Goal: Check status: Check status

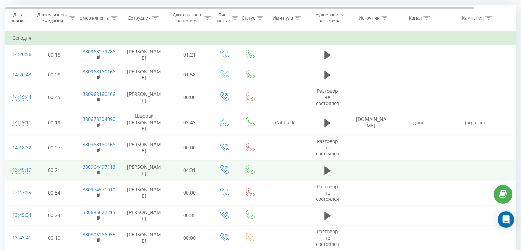
scroll to position [68, 0]
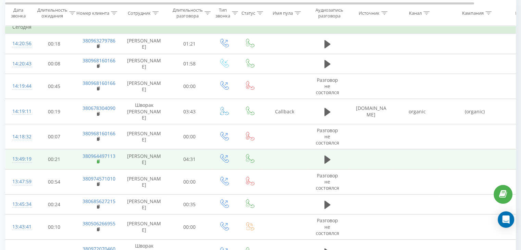
click at [97, 160] on rect at bounding box center [98, 161] width 2 height 3
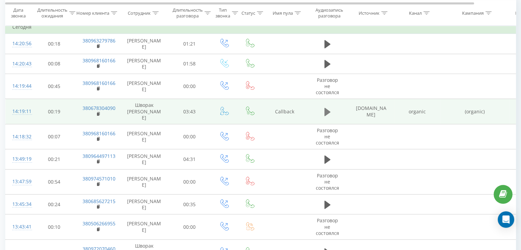
click at [326, 109] on icon at bounding box center [327, 112] width 6 height 8
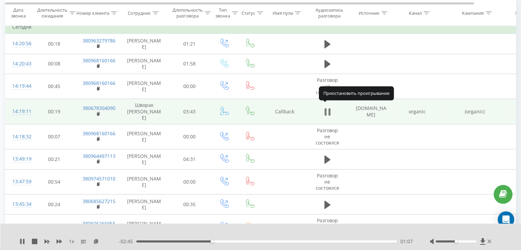
click at [329, 109] on icon at bounding box center [329, 112] width 2 height 8
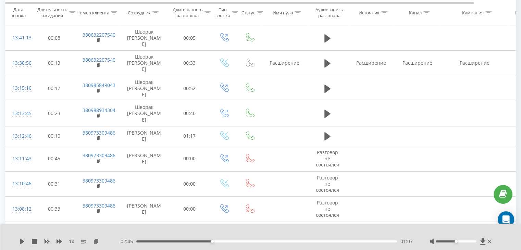
scroll to position [308, 0]
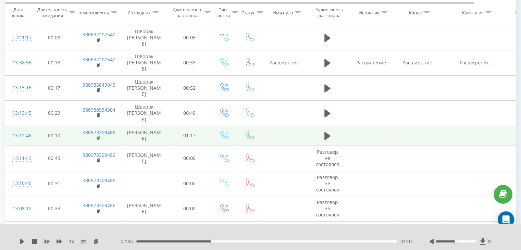
click at [98, 136] on icon at bounding box center [99, 138] width 4 height 5
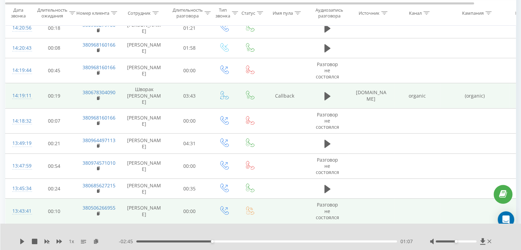
scroll to position [0, 0]
